Goal: Navigation & Orientation: Find specific page/section

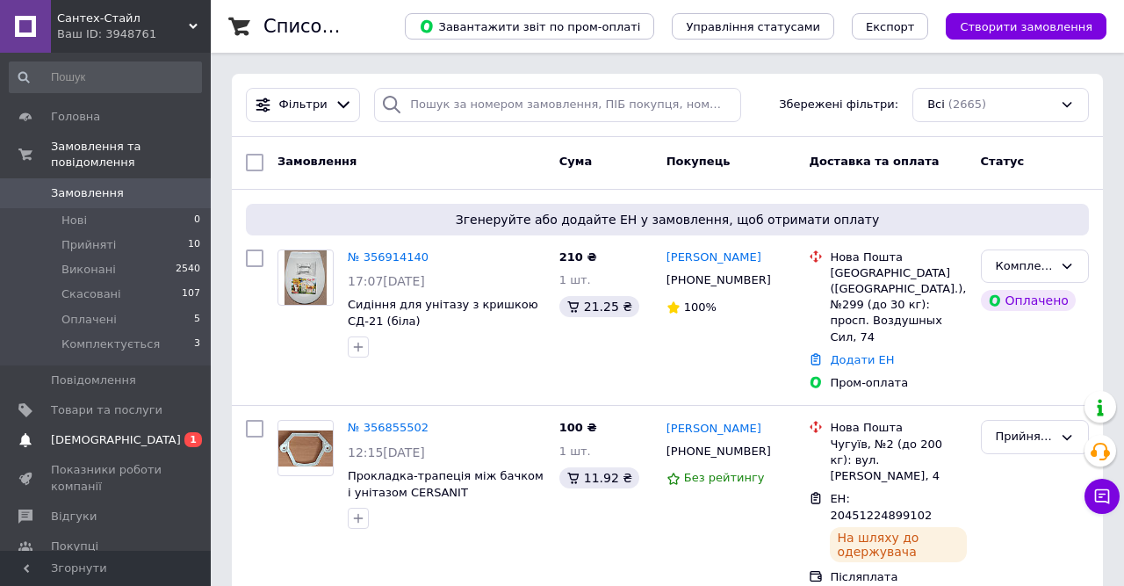
click at [84, 432] on span "[DEMOGRAPHIC_DATA]" at bounding box center [116, 440] width 130 height 16
